Goal: Task Accomplishment & Management: Manage account settings

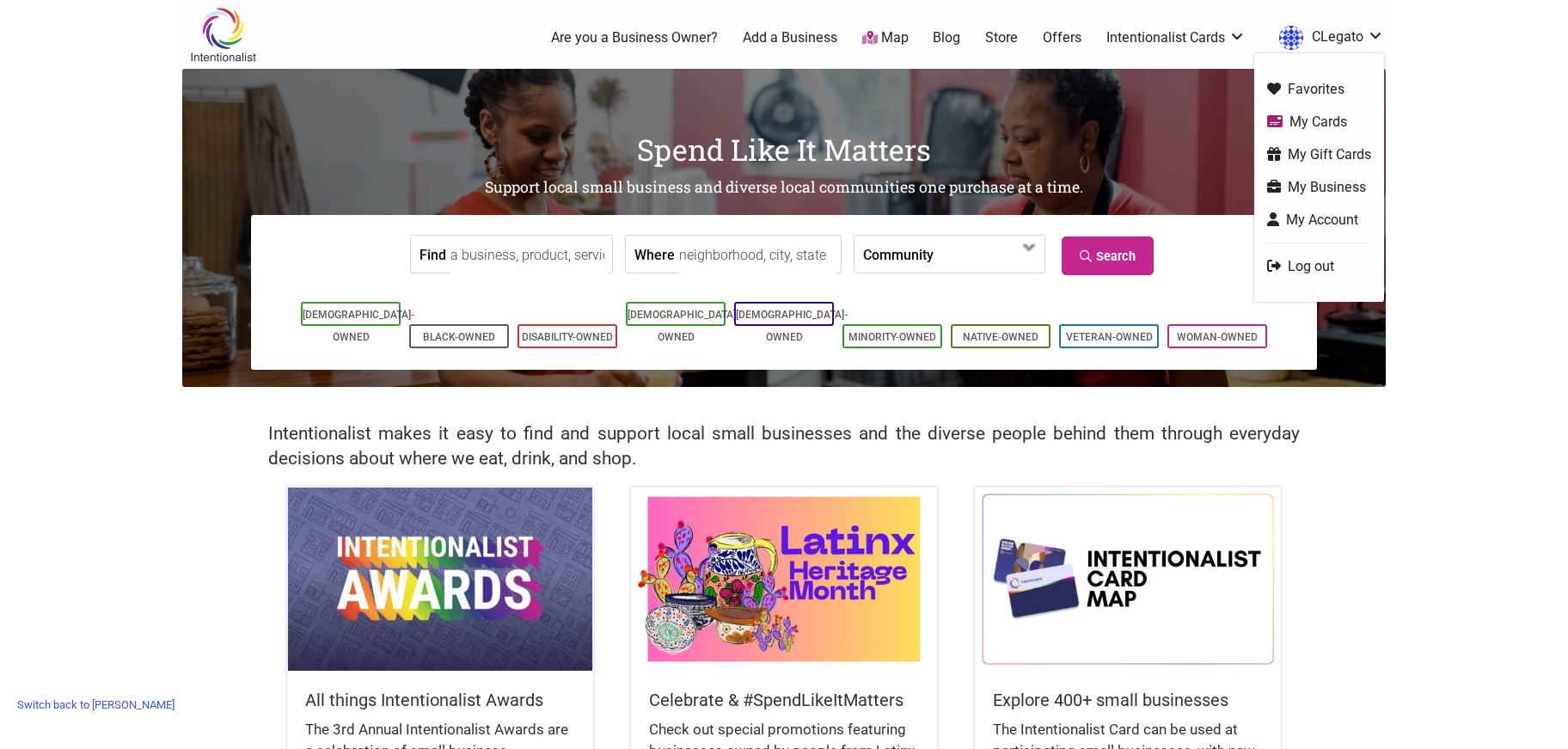
click at [1298, 182] on link "My Business" at bounding box center [1320, 187] width 104 height 20
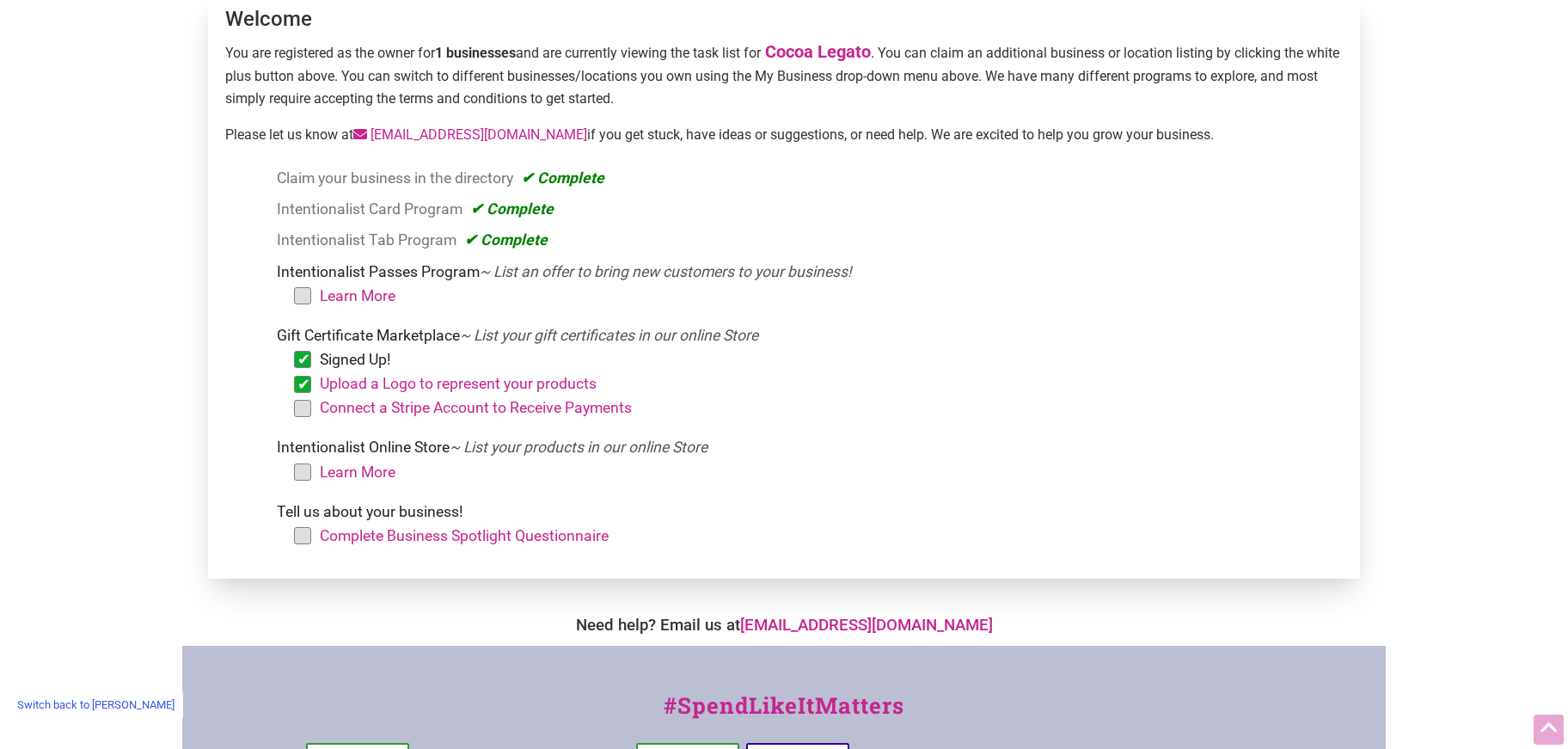
scroll to position [213, 0]
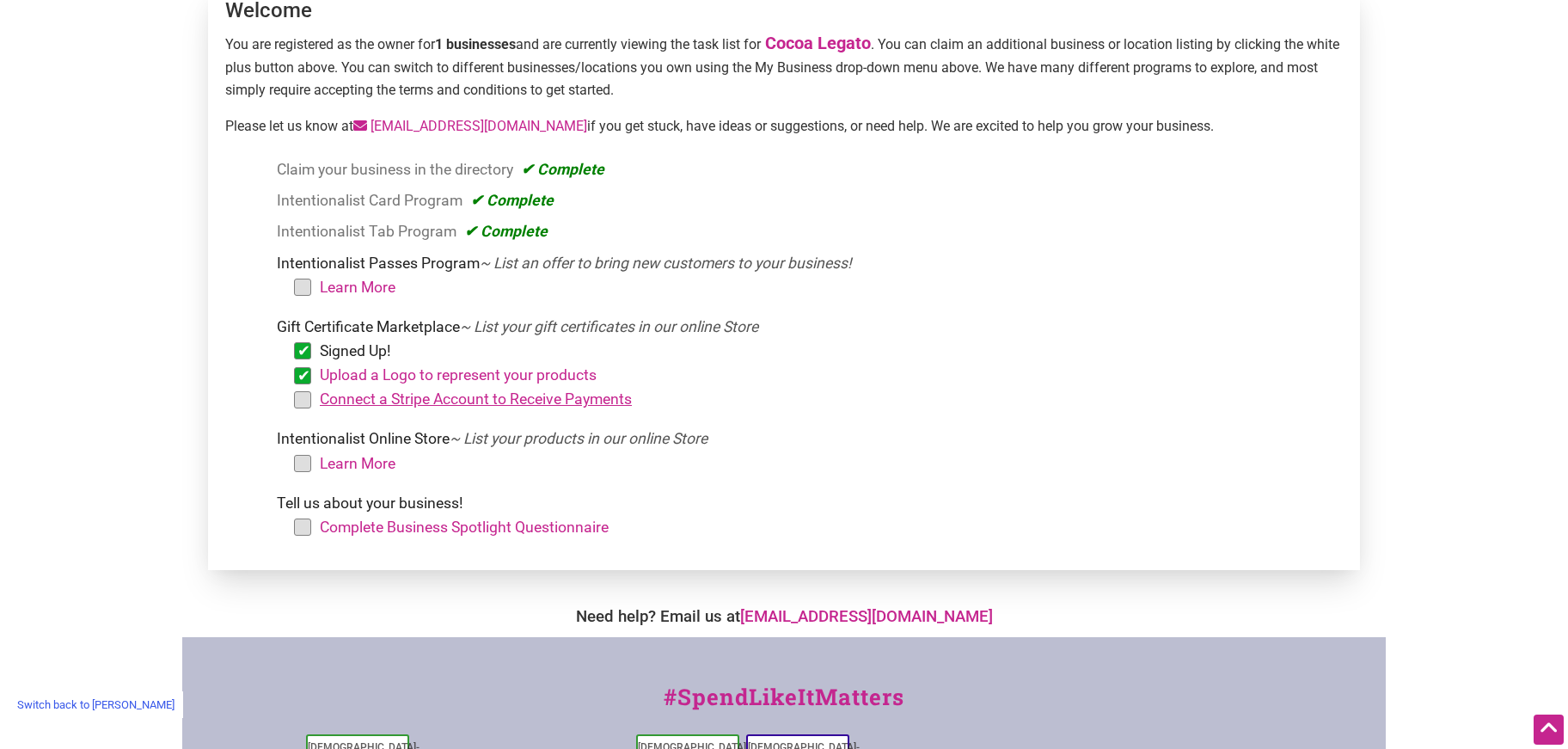
click at [466, 396] on link "Connect a Stripe Account to Receive Payments" at bounding box center [475, 399] width 312 height 17
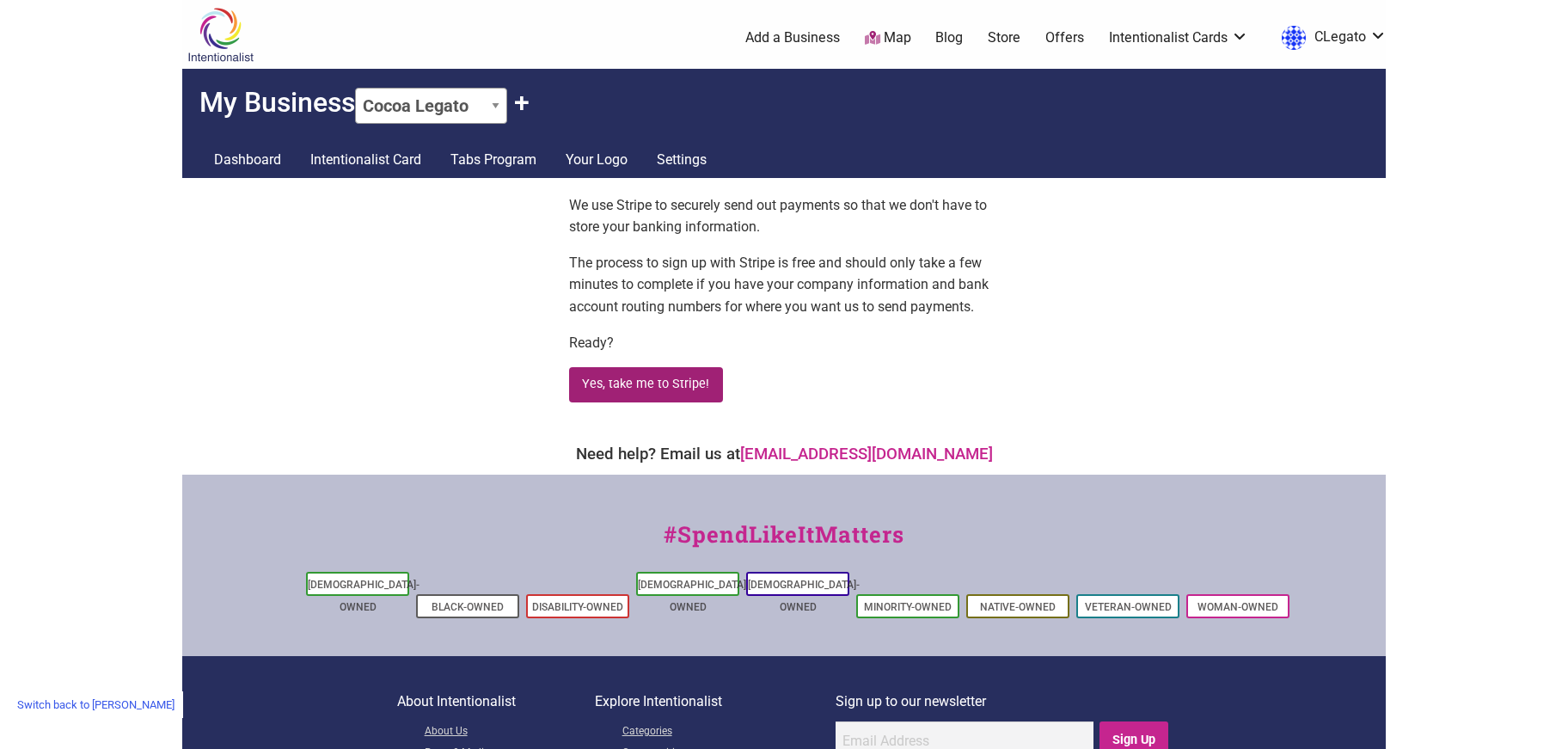
click at [610, 383] on button "Yes, take me to Stripe!" at bounding box center [646, 384] width 154 height 36
